Goal: Download file/media

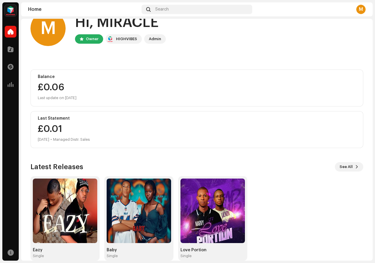
scroll to position [27, 0]
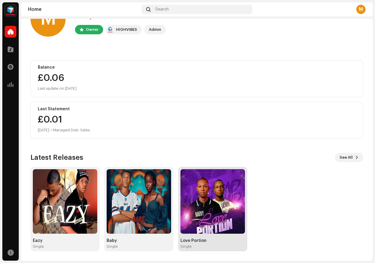
click at [215, 212] on img at bounding box center [212, 201] width 64 height 64
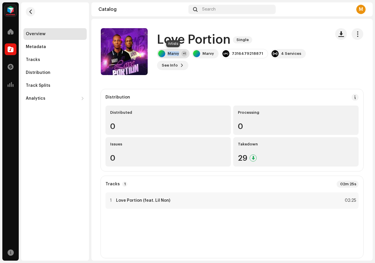
drag, startPoint x: 180, startPoint y: 54, endPoint x: 168, endPoint y: 50, distance: 12.9
click at [168, 50] on div "Marvy +1" at bounding box center [173, 53] width 32 height 9
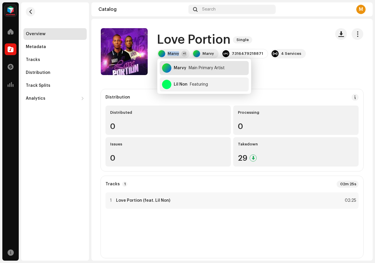
copy div "Marvy"
click at [145, 201] on strong "Love Portion (feat. Lil Non)" at bounding box center [143, 200] width 54 height 5
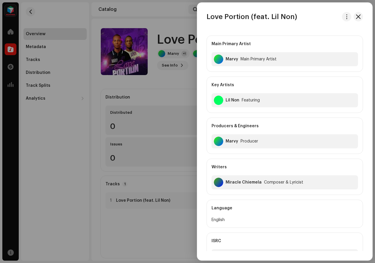
click at [133, 10] on div at bounding box center [187, 131] width 375 height 263
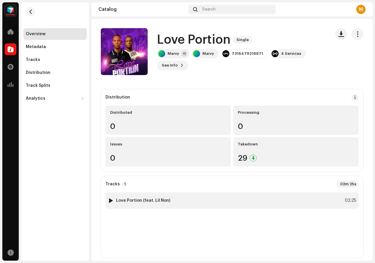
click at [162, 201] on strong "Love Portion (feat. Lil Non)" at bounding box center [143, 200] width 54 height 5
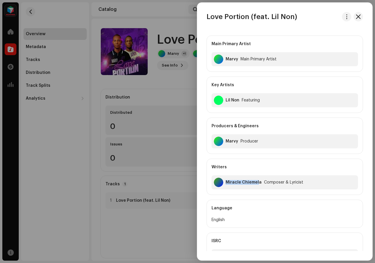
drag, startPoint x: 258, startPoint y: 182, endPoint x: 222, endPoint y: 181, distance: 35.7
click at [222, 181] on div "Miracle Chiemela Composer & Lyricist" at bounding box center [284, 182] width 146 height 14
copy div "Miracle Chiemel"
drag, startPoint x: 259, startPoint y: 181, endPoint x: 225, endPoint y: 183, distance: 33.7
click at [225, 183] on div "Miracle Chiemela Composer & Lyricist" at bounding box center [284, 182] width 146 height 14
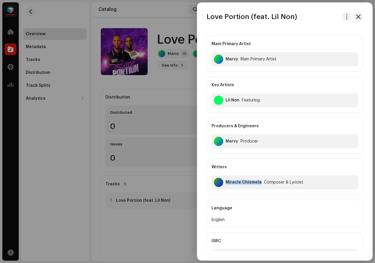
copy div "Miracle Chiemela"
drag, startPoint x: 238, startPoint y: 140, endPoint x: 223, endPoint y: 141, distance: 14.6
click at [223, 141] on div "Marvy Producer" at bounding box center [284, 141] width 146 height 14
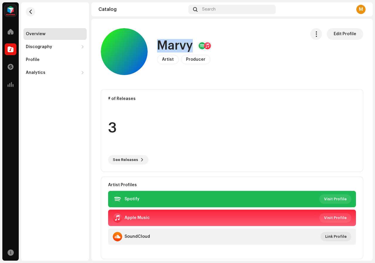
drag, startPoint x: 192, startPoint y: 48, endPoint x: 157, endPoint y: 49, distance: 35.7
click at [157, 49] on div "Marvy Artist Producer Edit Profile" at bounding box center [201, 51] width 200 height 47
copy h1 "Marvy"
click at [313, 34] on span "button" at bounding box center [316, 34] width 6 height 5
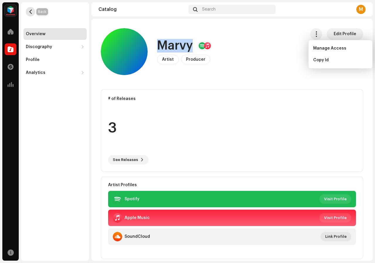
click at [27, 10] on button "button" at bounding box center [30, 11] width 9 height 9
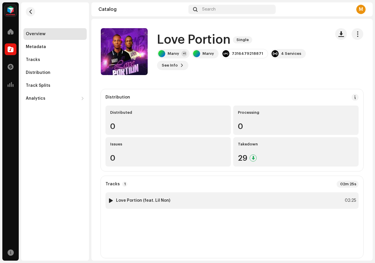
click at [187, 203] on div "1 Love Portion (feat. Lil Non) 02:25" at bounding box center [231, 200] width 253 height 16
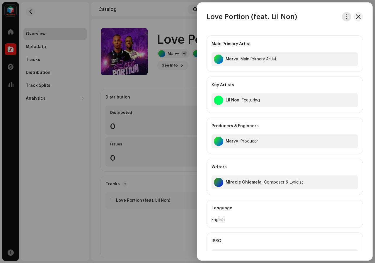
click at [345, 18] on span "button" at bounding box center [346, 16] width 4 height 5
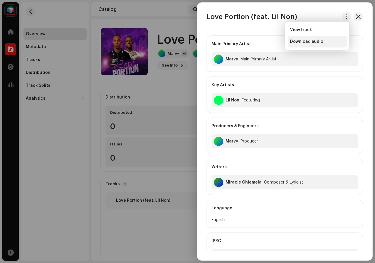
click at [304, 42] on span "Download audio" at bounding box center [306, 41] width 33 height 5
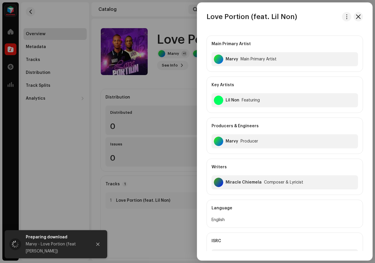
click at [150, 4] on div at bounding box center [187, 131] width 375 height 263
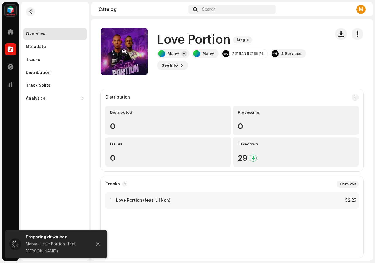
click at [110, 46] on re-a-cover at bounding box center [124, 51] width 47 height 47
click at [123, 52] on span "button" at bounding box center [124, 51] width 4 height 5
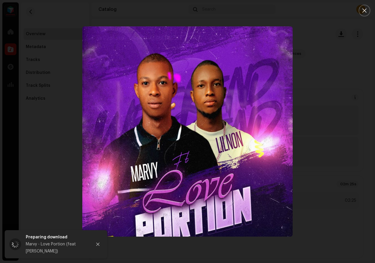
click at [286, 77] on img "1" at bounding box center [187, 131] width 210 height 210
click at [364, 12] on icon "Close" at bounding box center [363, 10] width 5 height 5
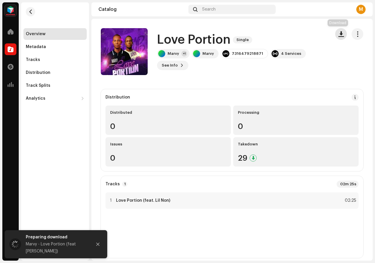
click at [338, 38] on button "button" at bounding box center [341, 34] width 12 height 12
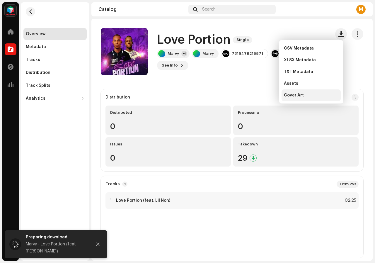
click at [296, 96] on span "Cover Art" at bounding box center [294, 95] width 20 height 5
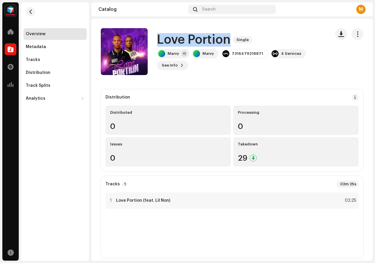
drag, startPoint x: 228, startPoint y: 41, endPoint x: 159, endPoint y: 40, distance: 69.1
click at [159, 40] on h1 "Love Portion" at bounding box center [193, 39] width 73 height 13
copy h1 "Love Portion"
drag, startPoint x: 178, startPoint y: 53, endPoint x: 167, endPoint y: 53, distance: 11.4
click at [167, 53] on div "Marvy +1" at bounding box center [173, 53] width 32 height 9
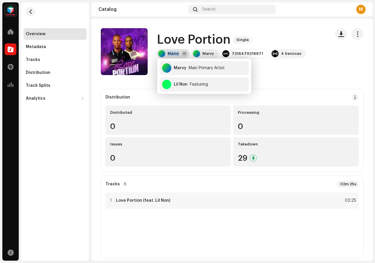
copy div "Marvy"
drag, startPoint x: 258, startPoint y: 54, endPoint x: 231, endPoint y: 53, distance: 27.3
click at [232, 53] on div "7316479218871" at bounding box center [247, 53] width 31 height 5
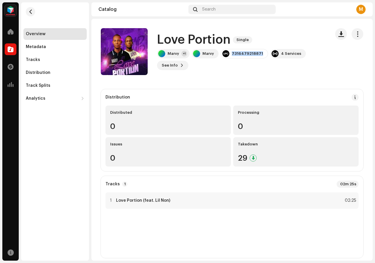
copy div "7316479218871"
click at [166, 202] on strong "Love Portion (feat. Lil Non)" at bounding box center [143, 200] width 54 height 5
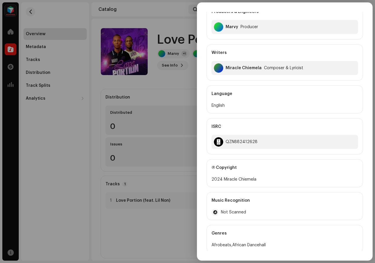
scroll to position [69, 0]
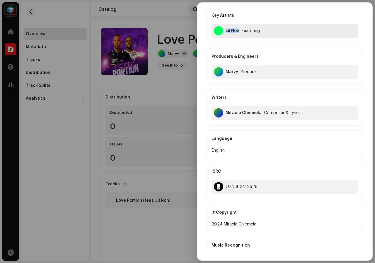
drag, startPoint x: 238, startPoint y: 32, endPoint x: 226, endPoint y: 28, distance: 12.9
click at [226, 28] on div "Lil Non Featuring" at bounding box center [284, 31] width 146 height 14
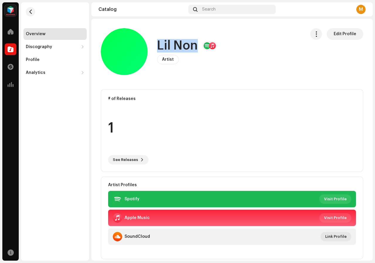
drag, startPoint x: 196, startPoint y: 48, endPoint x: 159, endPoint y: 42, distance: 38.2
click at [159, 42] on h1 "Lil Non" at bounding box center [177, 45] width 41 height 13
copy h1 "Lil Non"
click at [26, 10] on button "button" at bounding box center [30, 11] width 9 height 9
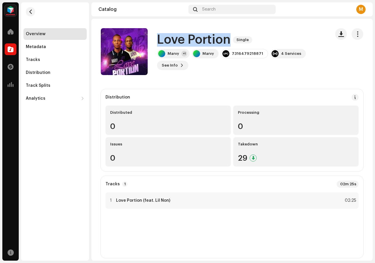
drag, startPoint x: 227, startPoint y: 42, endPoint x: 159, endPoint y: 40, distance: 68.5
click at [159, 40] on h1 "Love Portion" at bounding box center [193, 39] width 73 height 13
copy h1 "Love Portion"
click at [162, 198] on strong "Love Portion (feat. Lil Non)" at bounding box center [143, 200] width 54 height 5
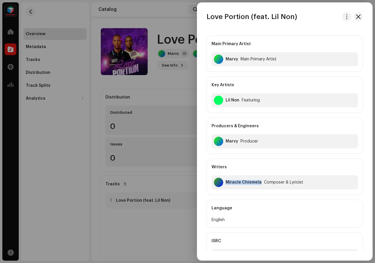
drag, startPoint x: 259, startPoint y: 182, endPoint x: 227, endPoint y: 182, distance: 31.6
click at [227, 182] on div "Miracle Chiemela" at bounding box center [243, 182] width 36 height 5
copy div "Miracle Chiemela"
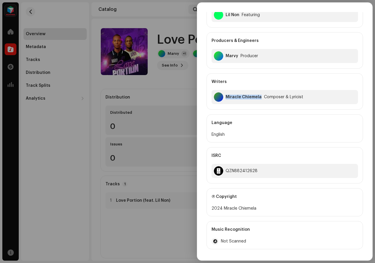
scroll to position [88, 0]
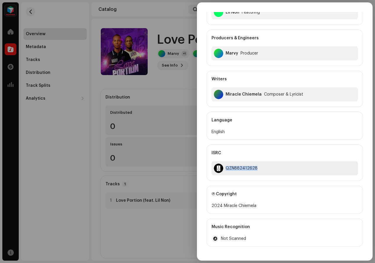
drag, startPoint x: 256, startPoint y: 169, endPoint x: 226, endPoint y: 168, distance: 29.3
click at [226, 168] on div "QZN882412628" at bounding box center [284, 168] width 146 height 14
click at [164, 8] on div at bounding box center [187, 131] width 375 height 263
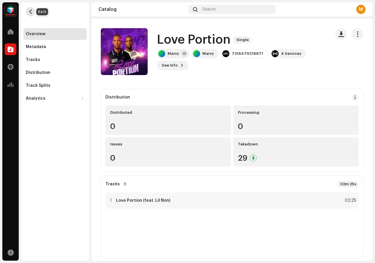
click at [32, 16] on button "button" at bounding box center [30, 11] width 9 height 9
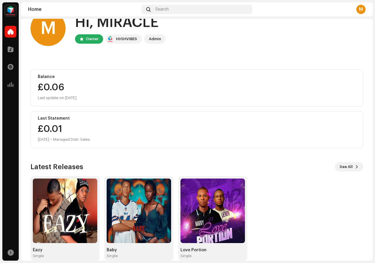
scroll to position [27, 0]
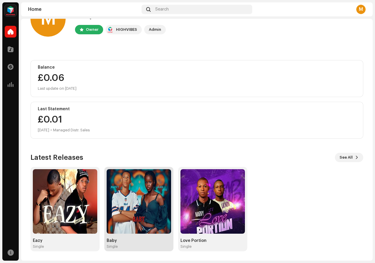
click at [142, 200] on img at bounding box center [139, 201] width 64 height 64
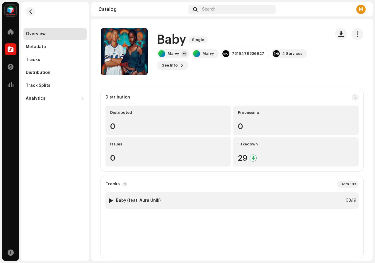
click at [141, 200] on strong "Baby (feat. Aura Unik)" at bounding box center [138, 200] width 44 height 5
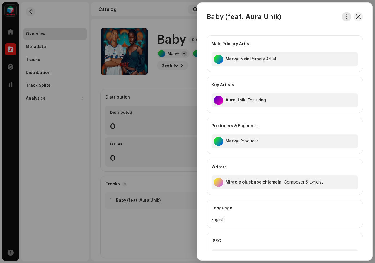
click at [344, 19] on button "button" at bounding box center [346, 16] width 9 height 9
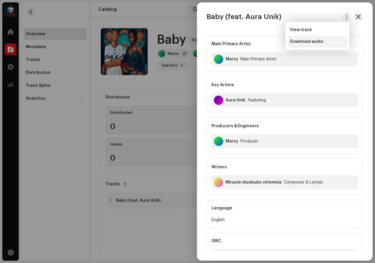
click at [296, 42] on span "Download audio" at bounding box center [306, 41] width 33 height 5
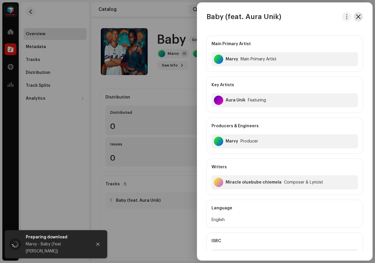
click at [356, 18] on span "button" at bounding box center [358, 16] width 5 height 5
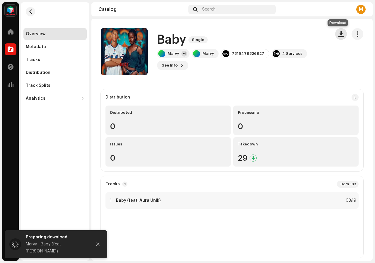
click at [338, 33] on span "button" at bounding box center [341, 34] width 6 height 5
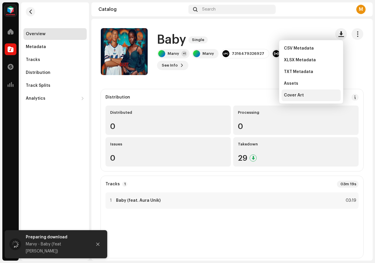
click at [290, 97] on span "Cover Art" at bounding box center [294, 95] width 20 height 5
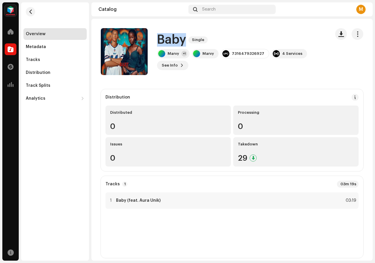
drag, startPoint x: 184, startPoint y: 40, endPoint x: 159, endPoint y: 39, distance: 24.9
click at [159, 39] on h1 "Baby" at bounding box center [171, 39] width 29 height 13
drag, startPoint x: 157, startPoint y: 200, endPoint x: 138, endPoint y: 203, distance: 19.0
click at [138, 203] on div "1 Baby (feat. Aura Unik) 03:19" at bounding box center [231, 200] width 253 height 16
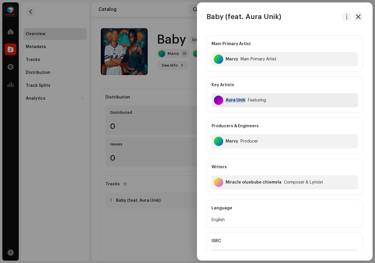
drag, startPoint x: 244, startPoint y: 103, endPoint x: 225, endPoint y: 101, distance: 19.4
click at [225, 101] on div "Aura Unik Featuring" at bounding box center [284, 100] width 146 height 14
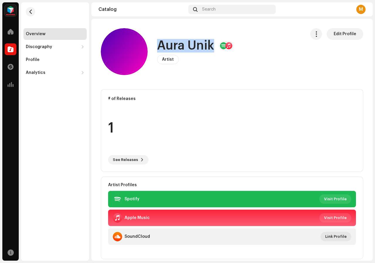
drag, startPoint x: 213, startPoint y: 45, endPoint x: 161, endPoint y: 45, distance: 51.8
click at [161, 45] on h1 "Aura Unik" at bounding box center [185, 45] width 57 height 13
click at [31, 13] on span "button" at bounding box center [30, 11] width 4 height 5
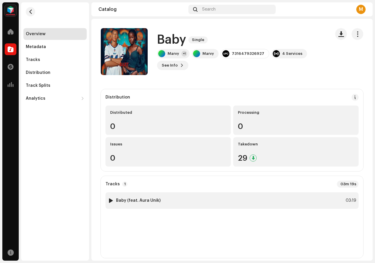
click at [152, 201] on strong "Baby (feat. Aura Unik)" at bounding box center [138, 200] width 44 height 5
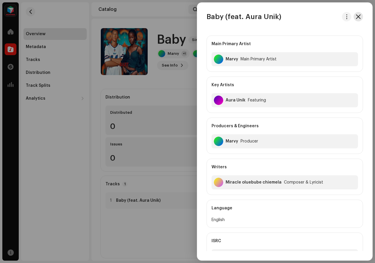
click at [357, 18] on span "button" at bounding box center [358, 16] width 5 height 5
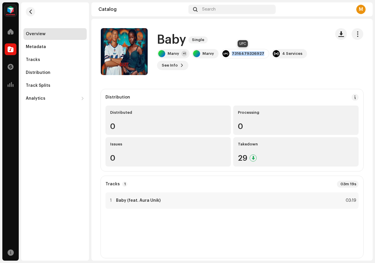
drag, startPoint x: 260, startPoint y: 53, endPoint x: 232, endPoint y: 51, distance: 28.2
click at [232, 51] on div "7316479326927" at bounding box center [245, 53] width 48 height 9
drag, startPoint x: 184, startPoint y: 40, endPoint x: 159, endPoint y: 38, distance: 25.3
click at [159, 38] on h1 "Baby" at bounding box center [171, 39] width 29 height 13
click at [134, 198] on div "1 Baby (feat. Aura Unik)" at bounding box center [134, 200] width 53 height 6
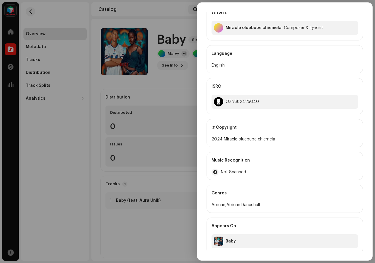
scroll to position [157, 0]
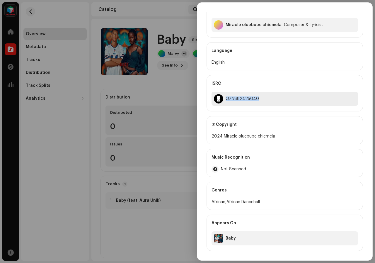
drag, startPoint x: 256, startPoint y: 98, endPoint x: 224, endPoint y: 98, distance: 31.9
click at [224, 98] on div "QZN882425040" at bounding box center [284, 99] width 146 height 14
click at [44, 12] on div at bounding box center [187, 131] width 375 height 263
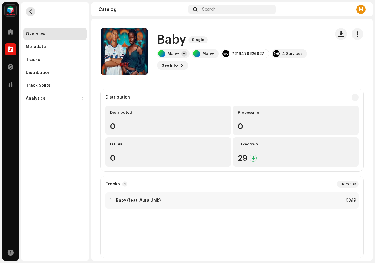
click at [29, 12] on span "button" at bounding box center [30, 11] width 4 height 5
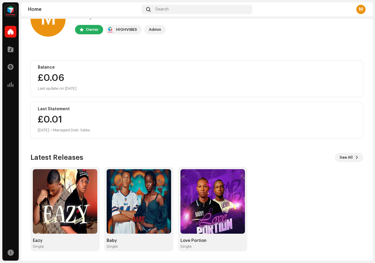
scroll to position [27, 0]
click at [56, 202] on img at bounding box center [65, 201] width 64 height 64
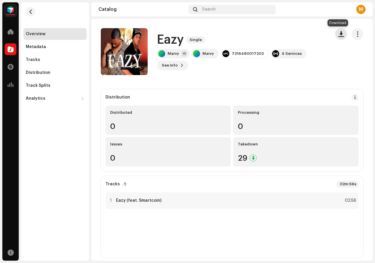
click at [338, 32] on span "button" at bounding box center [341, 34] width 6 height 5
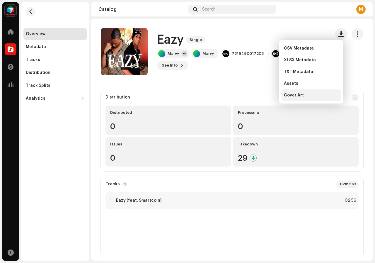
click at [298, 97] on span "Cover Art" at bounding box center [294, 95] width 20 height 5
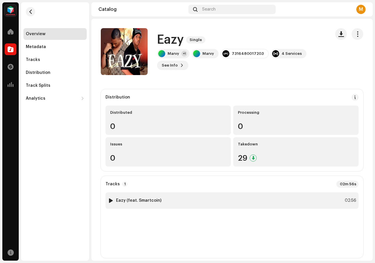
click at [161, 199] on div "1 Eazy (feat. Smartcoin) 02:56" at bounding box center [231, 200] width 253 height 16
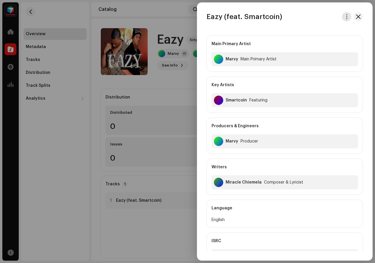
click at [346, 15] on span "button" at bounding box center [346, 16] width 4 height 5
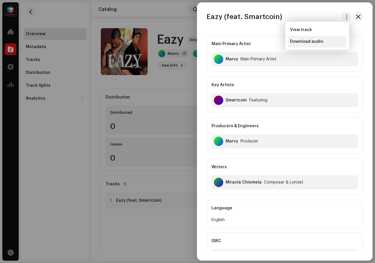
click at [316, 40] on span "Download audio" at bounding box center [306, 41] width 33 height 5
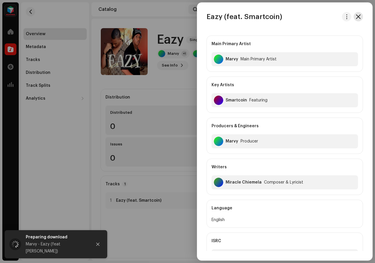
click at [356, 17] on span "button" at bounding box center [358, 16] width 5 height 5
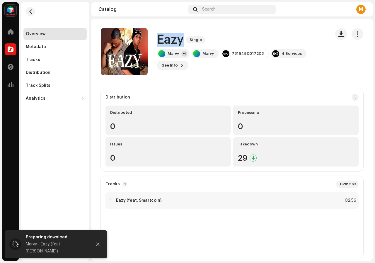
drag, startPoint x: 183, startPoint y: 40, endPoint x: 160, endPoint y: 35, distance: 23.5
click at [160, 35] on h1 "Eazy" at bounding box center [170, 39] width 27 height 13
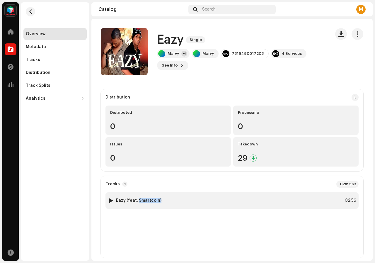
drag, startPoint x: 158, startPoint y: 200, endPoint x: 137, endPoint y: 200, distance: 21.1
click at [137, 200] on strong "Eazy (feat. Smartcoin)" at bounding box center [138, 200] width 45 height 5
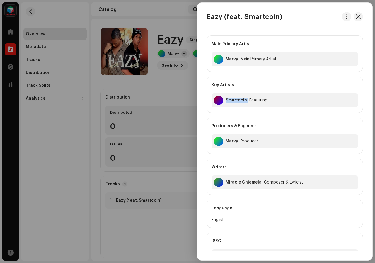
drag, startPoint x: 246, startPoint y: 102, endPoint x: 208, endPoint y: 103, distance: 38.1
click at [207, 103] on div "Key Artists Smartcoin Featuring" at bounding box center [284, 94] width 156 height 36
click at [145, 157] on div at bounding box center [187, 131] width 375 height 263
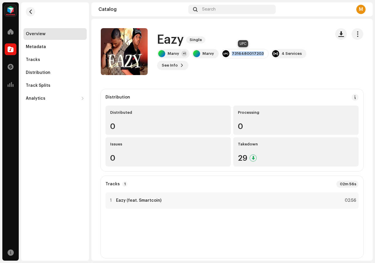
drag, startPoint x: 260, startPoint y: 54, endPoint x: 232, endPoint y: 50, distance: 28.1
click at [232, 50] on div "7316480017203" at bounding box center [245, 53] width 48 height 9
drag, startPoint x: 182, startPoint y: 42, endPoint x: 159, endPoint y: 38, distance: 23.7
click at [159, 38] on h1 "Eazy" at bounding box center [170, 39] width 27 height 13
click at [158, 197] on div "1 Eazy (feat. Smartcoin) 02:56" at bounding box center [231, 200] width 253 height 16
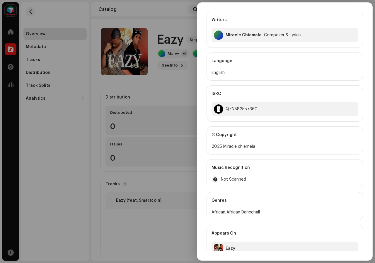
scroll to position [157, 0]
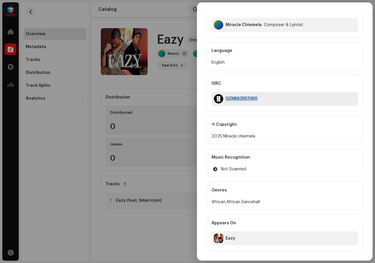
drag, startPoint x: 257, startPoint y: 98, endPoint x: 226, endPoint y: 96, distance: 30.5
click at [226, 96] on div "QZN882557360" at bounding box center [284, 99] width 146 height 14
